Goal: Download file/media

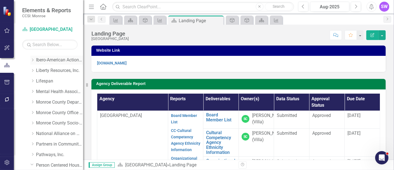
scroll to position [162, 0]
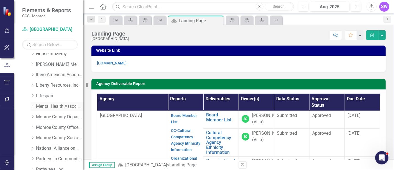
click at [32, 106] on icon at bounding box center [32, 106] width 1 height 3
click at [50, 103] on link "Mental Health Association" at bounding box center [59, 106] width 47 height 6
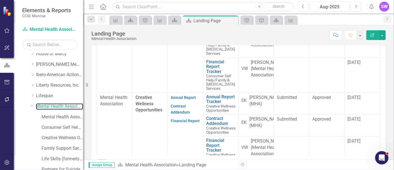
scroll to position [31, 0]
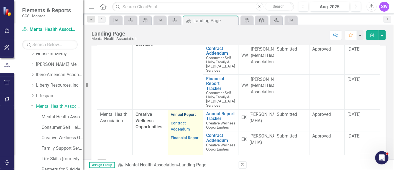
click at [179, 116] on link "Annual Report" at bounding box center [183, 114] width 25 height 4
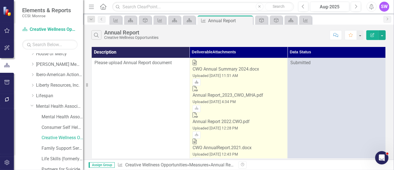
click at [198, 80] on icon at bounding box center [196, 81] width 3 height 3
click at [199, 106] on icon "Download" at bounding box center [197, 107] width 4 height 3
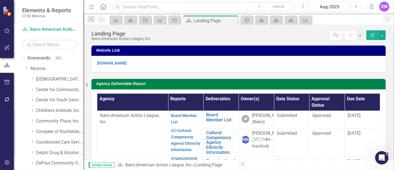
scroll to position [123, 0]
